Goal: Task Accomplishment & Management: Manage account settings

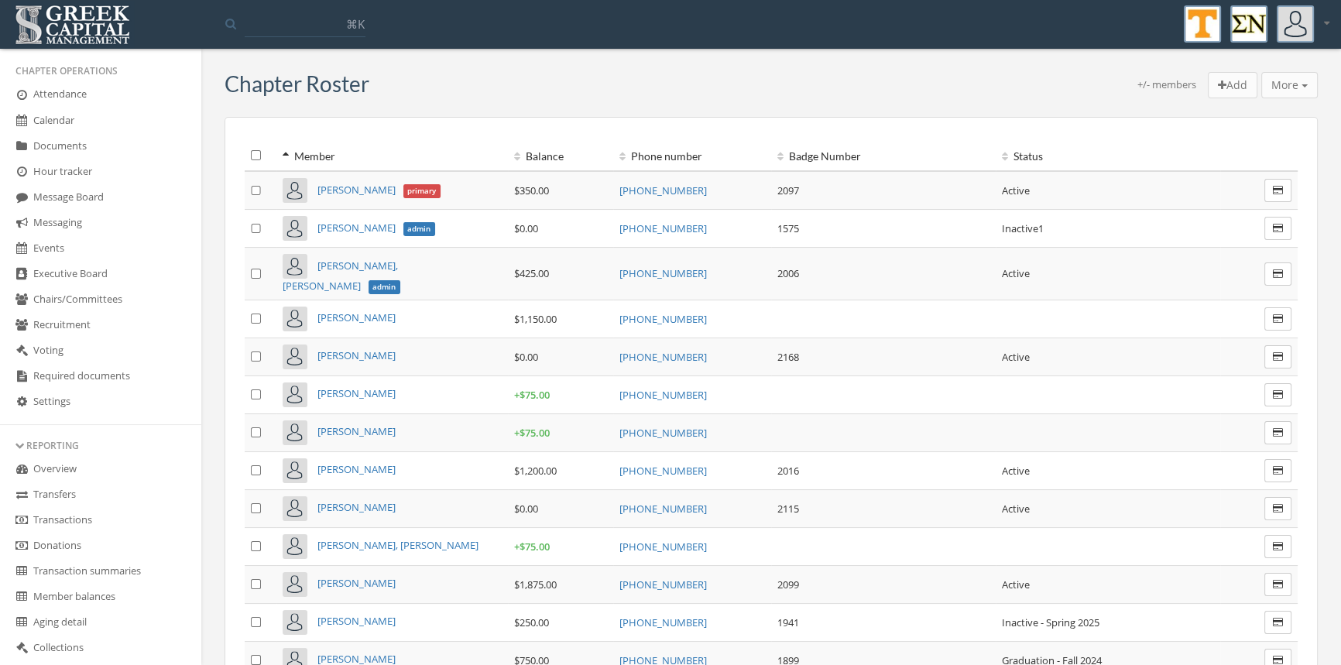
scroll to position [272, 0]
click at [77, 490] on link "Transactions" at bounding box center [100, 497] width 201 height 26
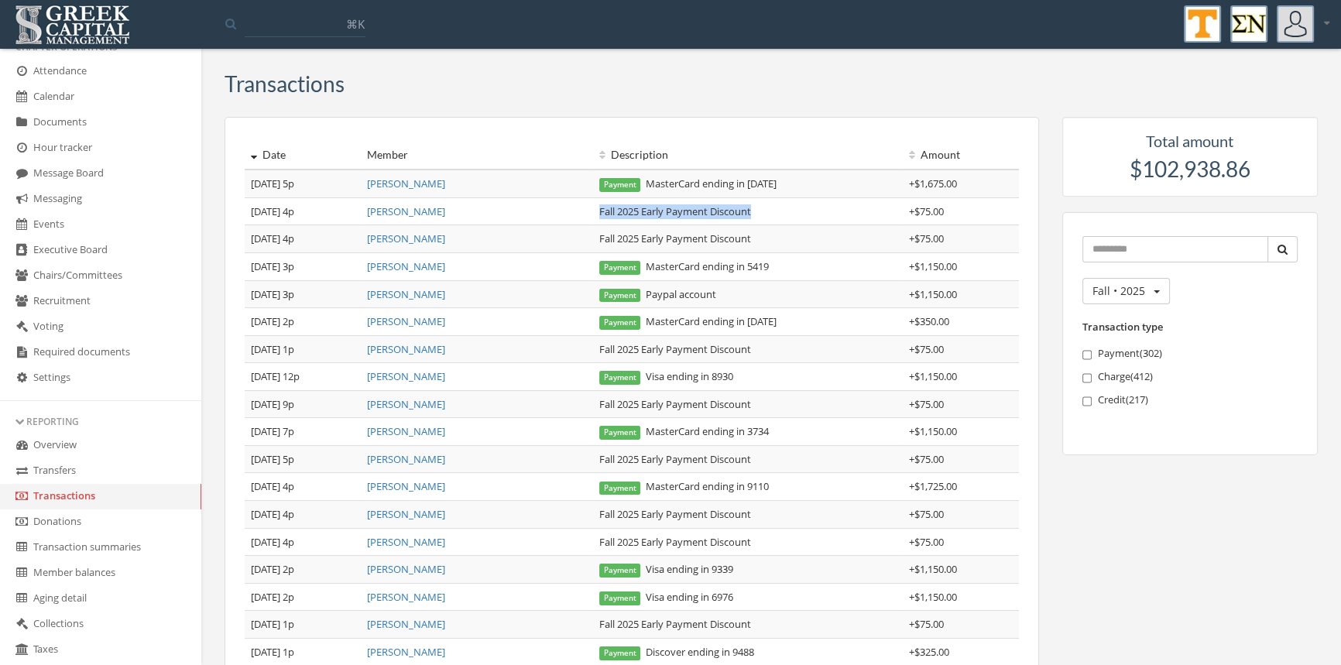
drag, startPoint x: 774, startPoint y: 211, endPoint x: 599, endPoint y: 224, distance: 176.2
click at [599, 224] on td "Fall 2025 Early Payment Discount" at bounding box center [748, 211] width 310 height 28
copy td "Fall 2025 Early Payment Discount"
click at [416, 185] on link "[PERSON_NAME]" at bounding box center [406, 184] width 78 height 14
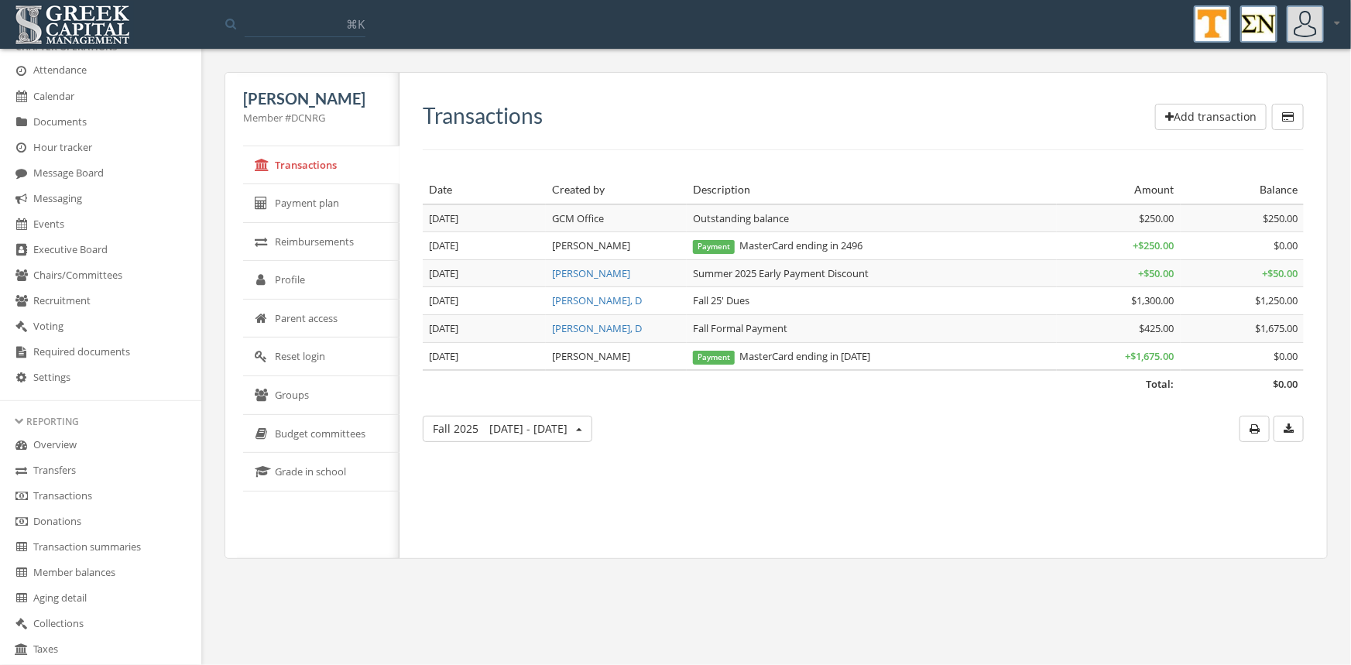
click at [1202, 115] on button "Add transaction" at bounding box center [1211, 117] width 112 height 26
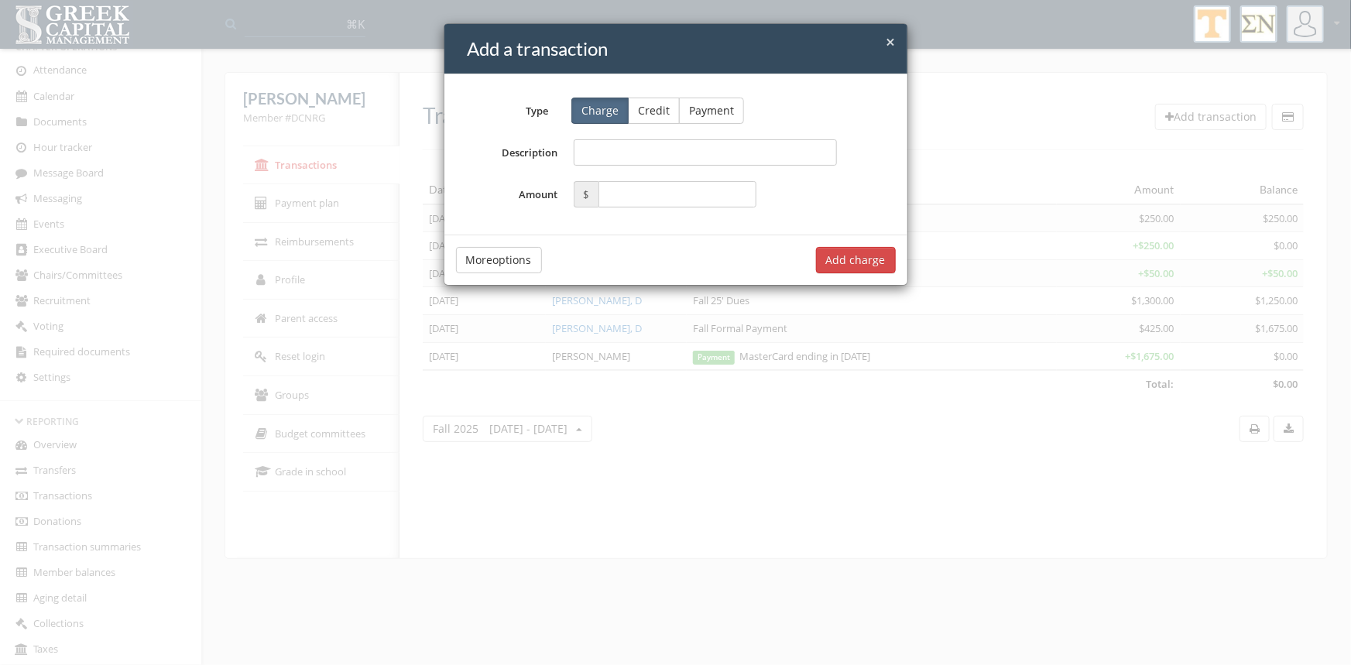
click at [647, 112] on button "Credit" at bounding box center [654, 111] width 52 height 26
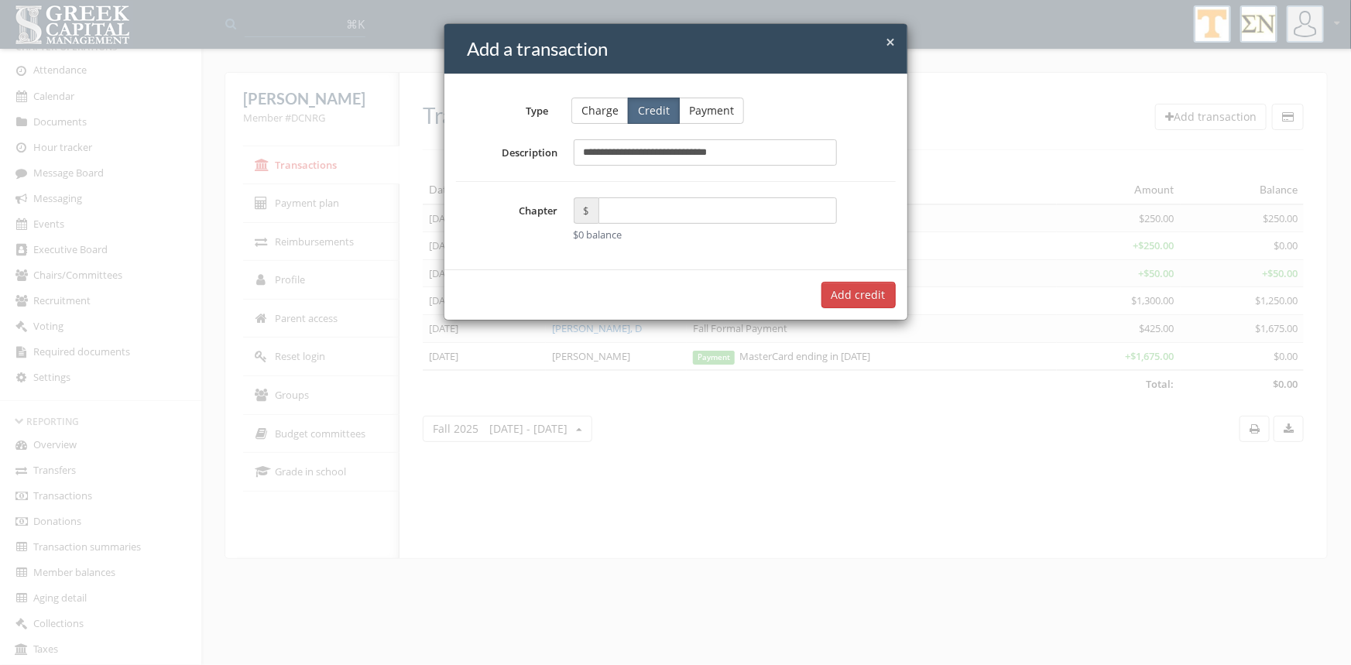
type input "**********"
click at [619, 204] on input "text" at bounding box center [718, 210] width 239 height 26
type input "*****"
click at [825, 295] on button "Add $75.00 credit" at bounding box center [840, 295] width 112 height 26
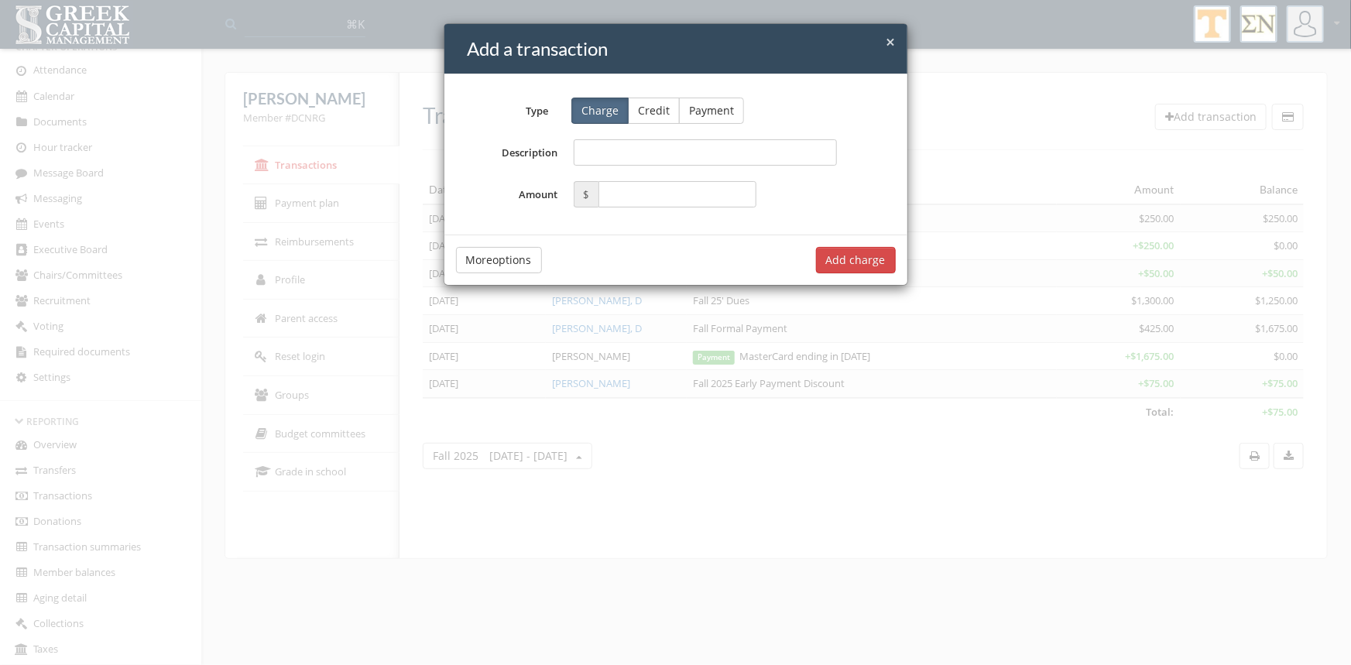
drag, startPoint x: 891, startPoint y: 36, endPoint x: 895, endPoint y: 46, distance: 11.5
click at [894, 40] on span "×" at bounding box center [891, 42] width 9 height 22
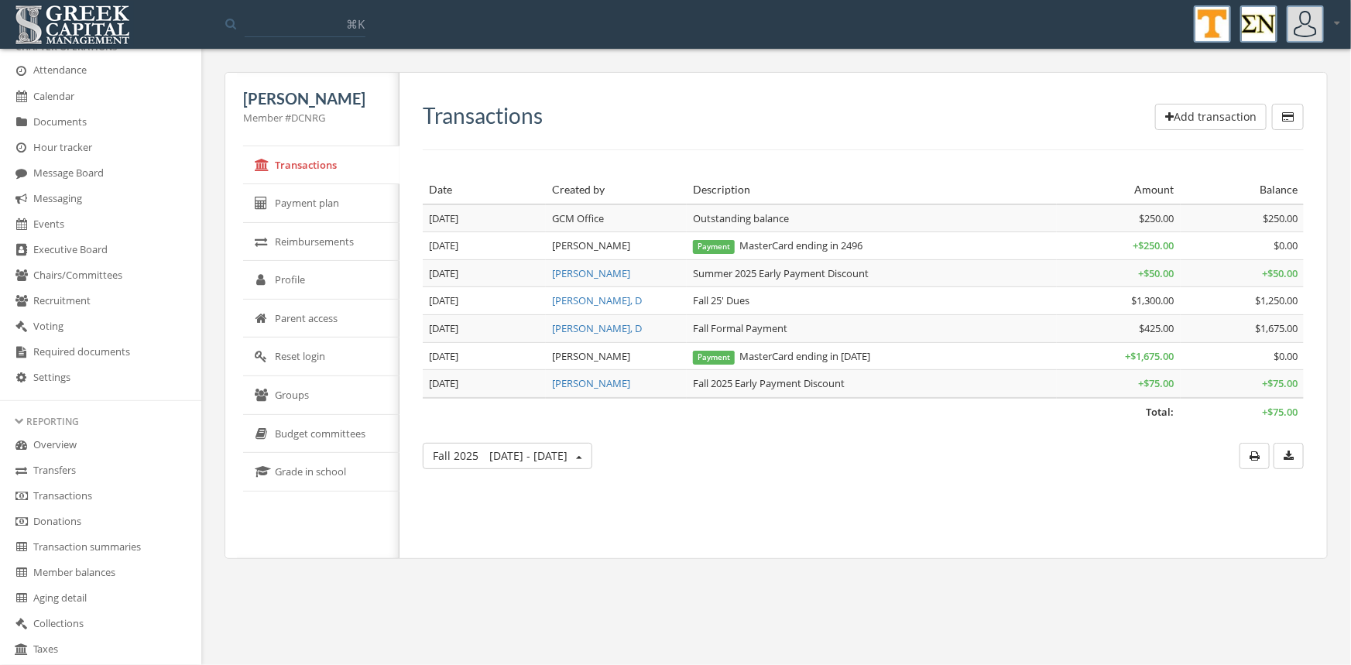
click at [75, 492] on link "Transactions" at bounding box center [100, 497] width 201 height 26
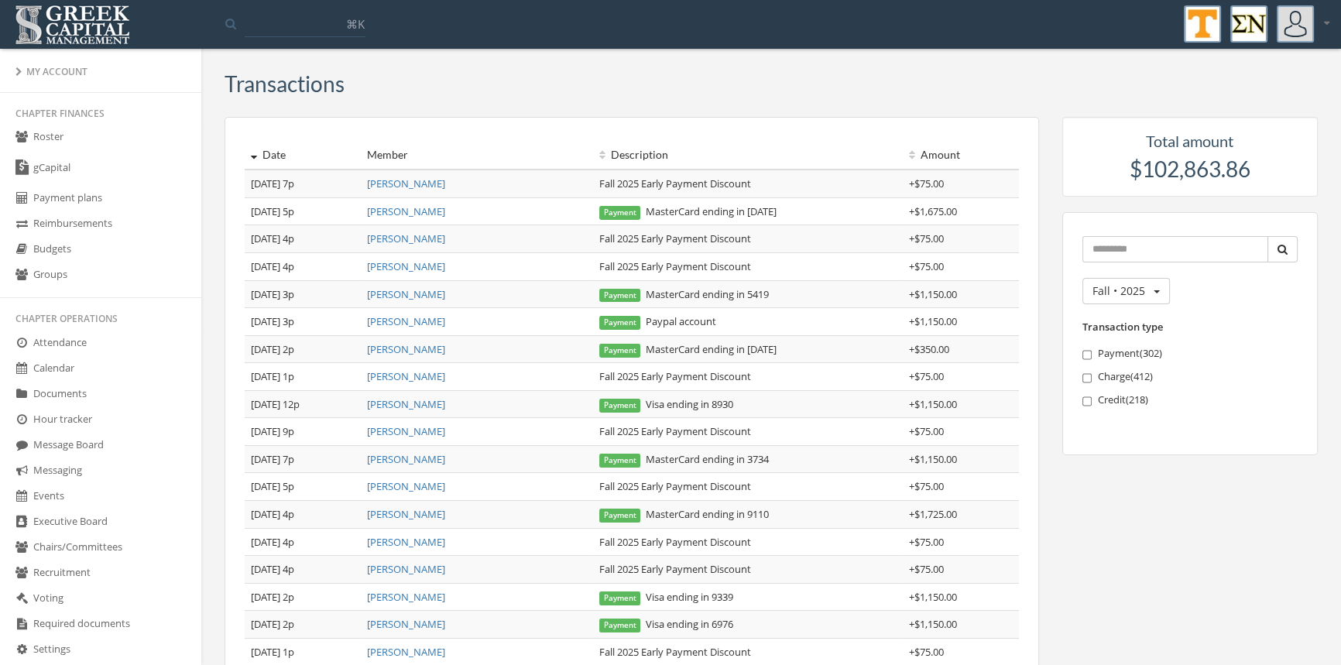
click at [48, 132] on link "Roster" at bounding box center [100, 138] width 201 height 26
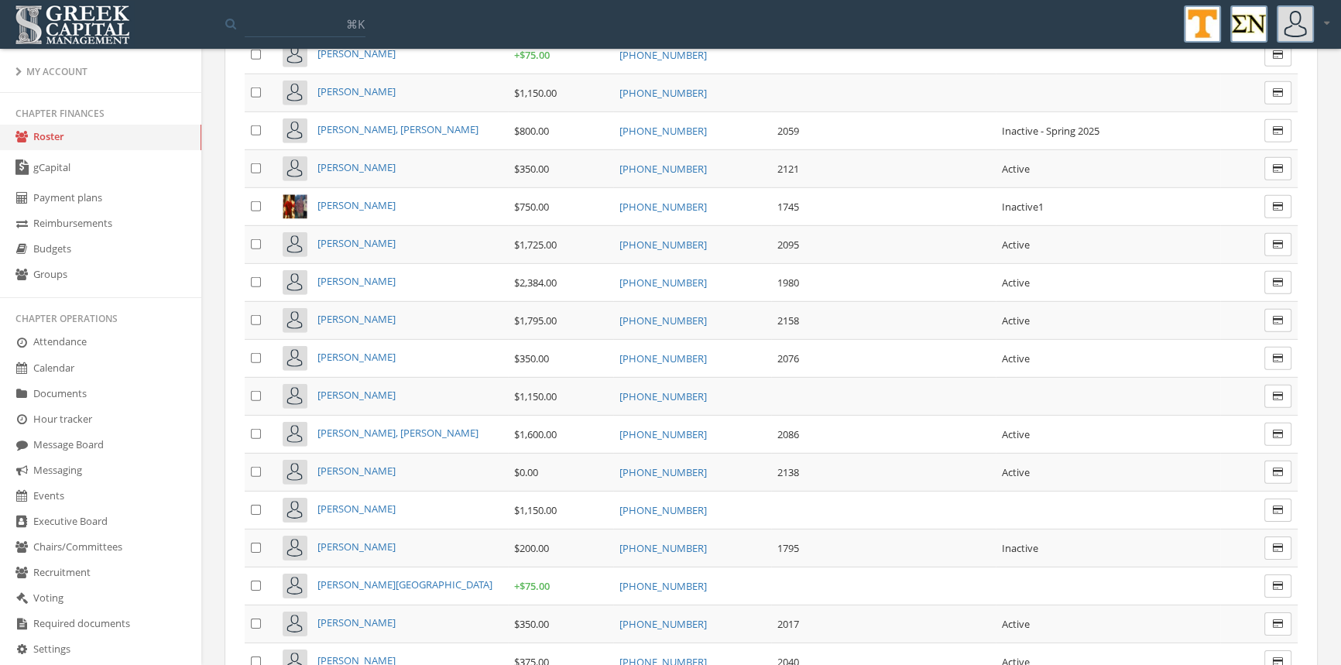
scroll to position [6617, 0]
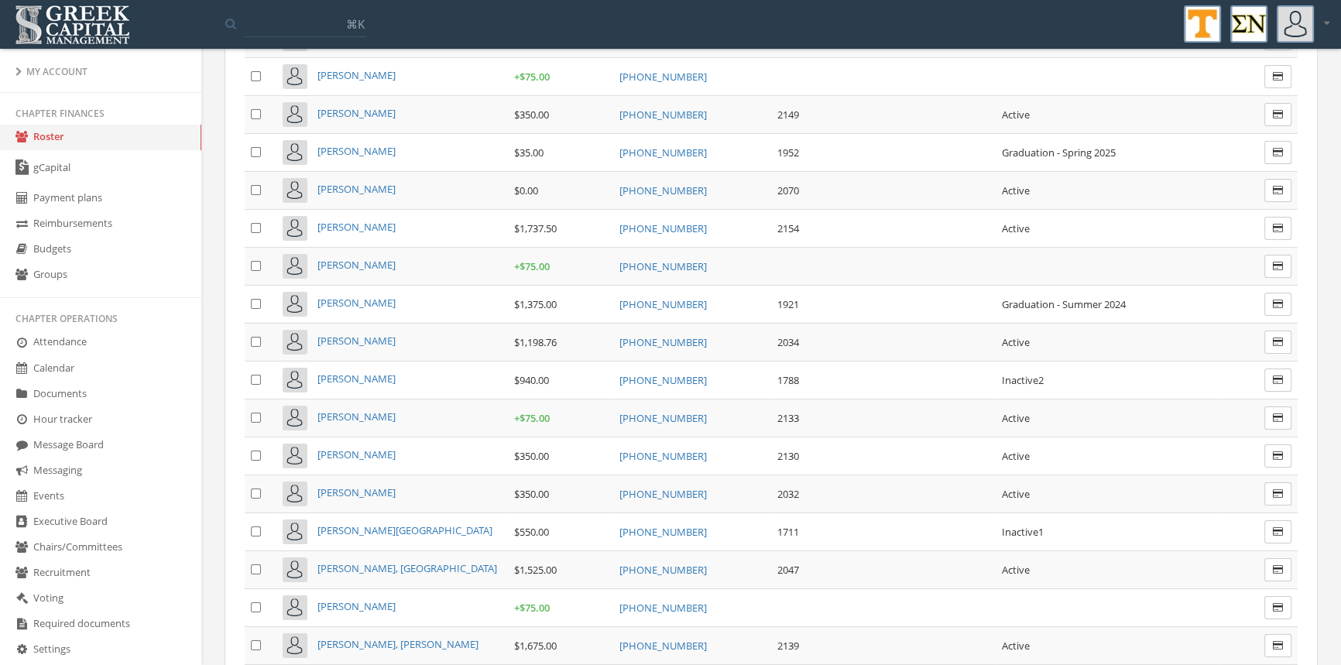
click at [355, 448] on span "[PERSON_NAME]" at bounding box center [356, 455] width 78 height 14
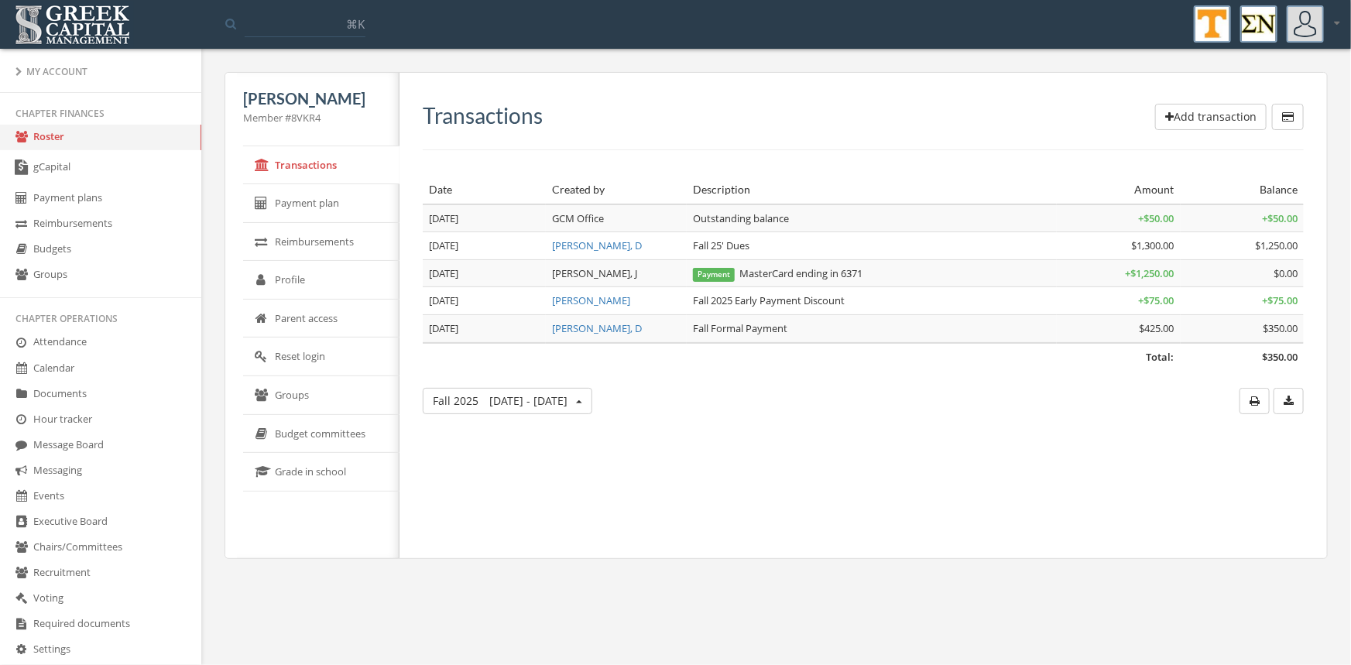
click at [52, 136] on link "Roster" at bounding box center [100, 138] width 201 height 26
